Goal: Information Seeking & Learning: Find specific fact

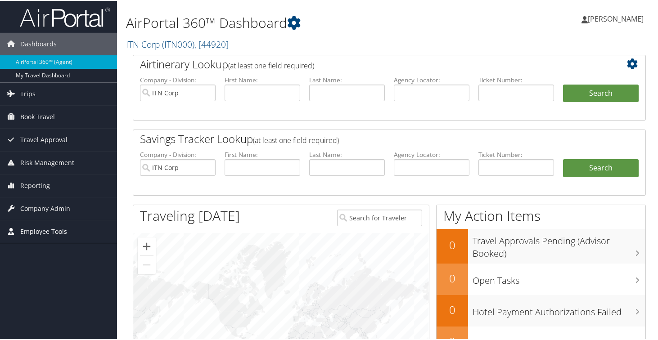
click at [32, 228] on span "Employee Tools" at bounding box center [43, 231] width 47 height 23
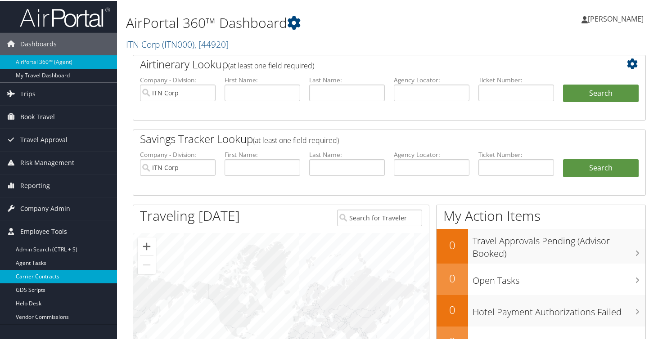
click at [41, 278] on link "Carrier Contracts" at bounding box center [58, 276] width 117 height 14
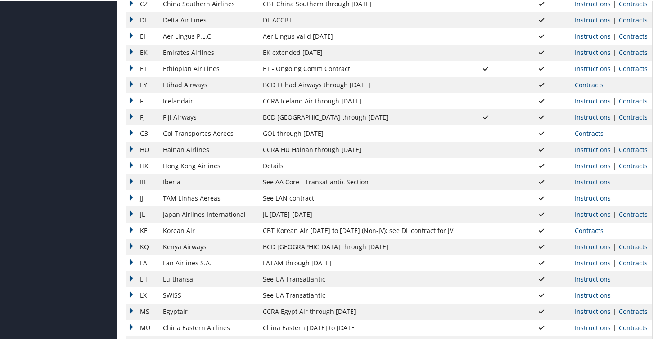
scroll to position [371, 0]
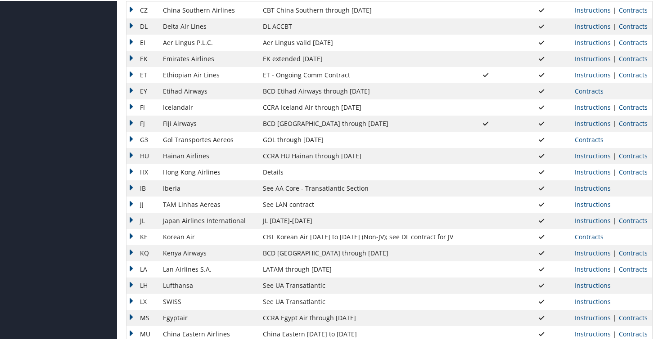
click at [131, 56] on td "EK" at bounding box center [143, 58] width 32 height 16
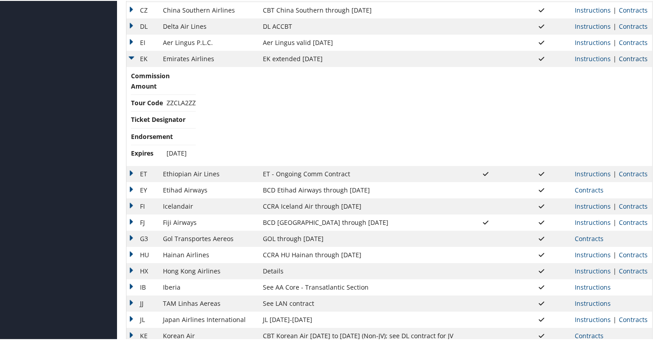
click at [636, 60] on link "Contracts" at bounding box center [633, 58] width 29 height 9
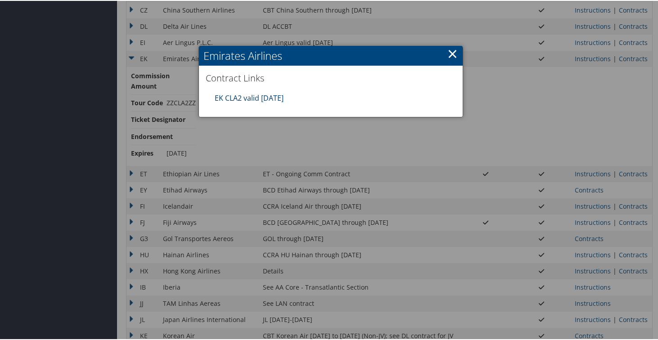
click at [258, 97] on link "EK CLA2 valid [DATE]" at bounding box center [249, 97] width 69 height 10
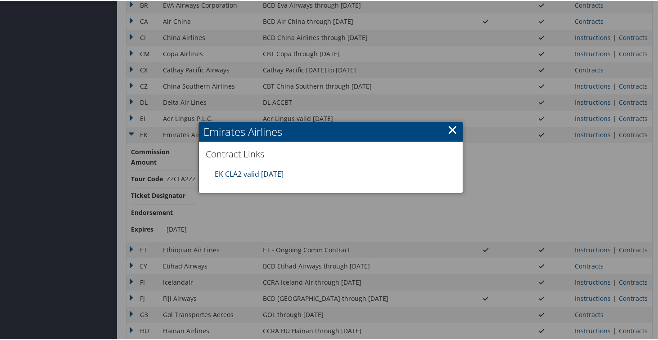
scroll to position [280, 0]
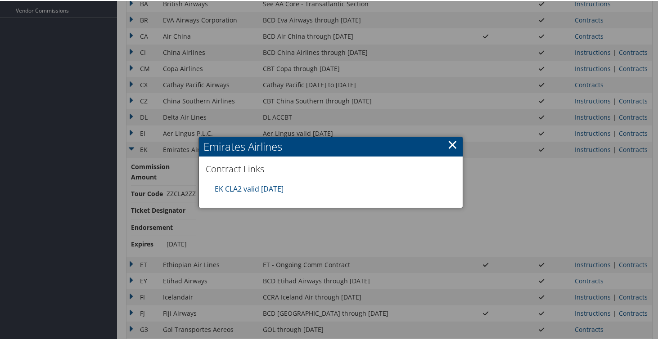
click at [449, 143] on link "×" at bounding box center [452, 144] width 10 height 18
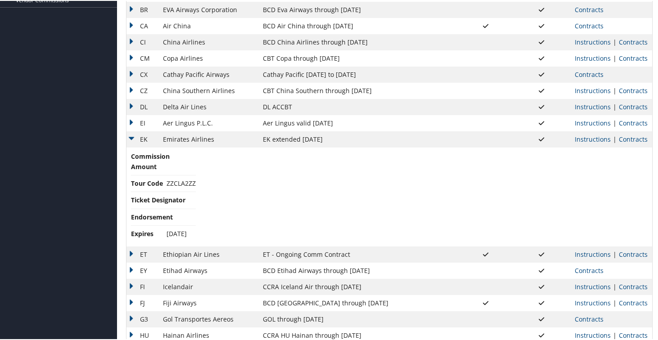
scroll to position [292, 0]
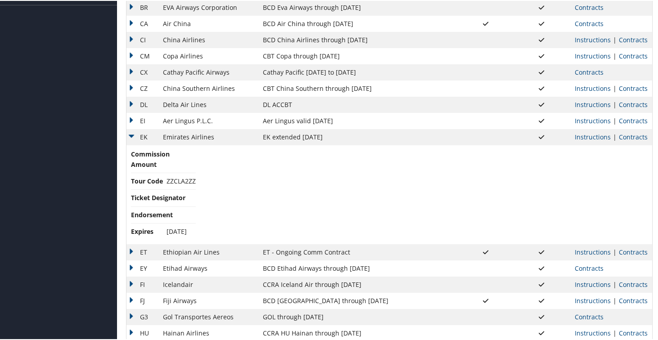
click at [129, 131] on td "EK" at bounding box center [143, 136] width 32 height 16
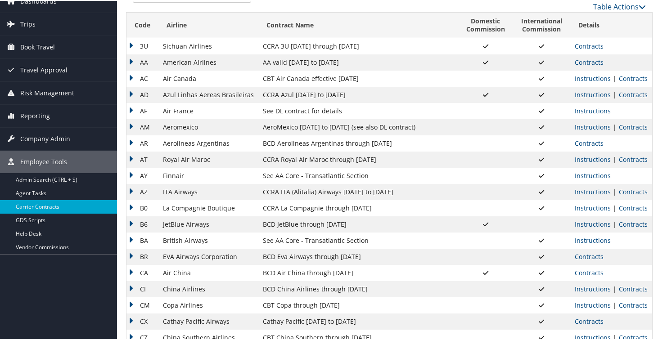
scroll to position [0, 0]
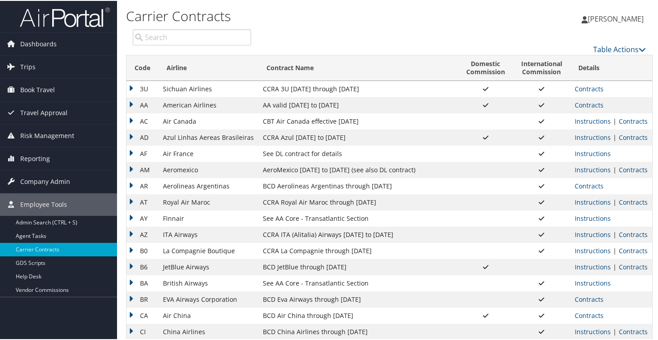
click at [134, 105] on td "AA" at bounding box center [143, 104] width 32 height 16
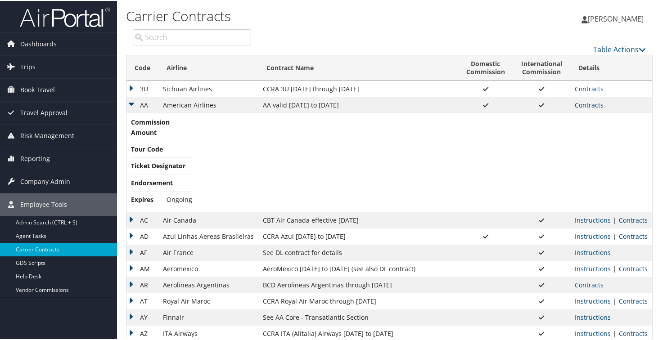
click at [584, 108] on link "Contracts" at bounding box center [589, 104] width 29 height 9
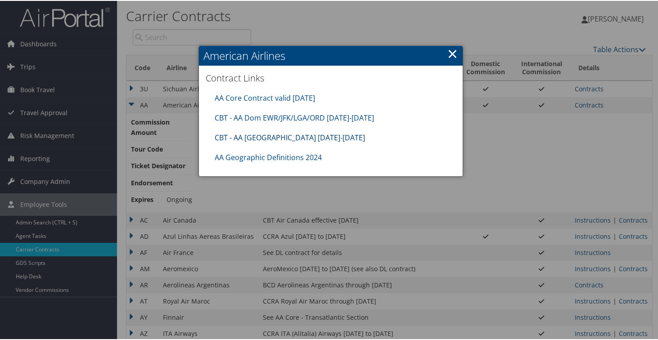
click at [286, 138] on link "CBT - AA [GEOGRAPHIC_DATA] [DATE]-[DATE]" at bounding box center [290, 137] width 150 height 10
click at [449, 57] on link "×" at bounding box center [452, 53] width 10 height 18
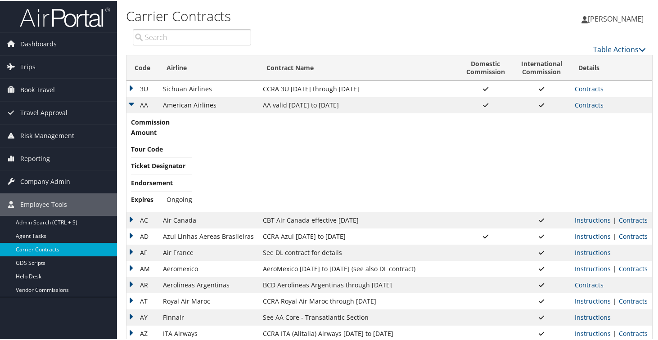
click at [134, 99] on td "AA" at bounding box center [143, 104] width 32 height 16
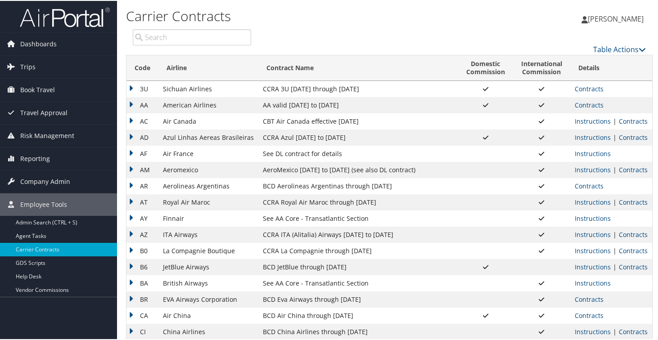
scroll to position [18, 0]
